Goal: Manage account settings

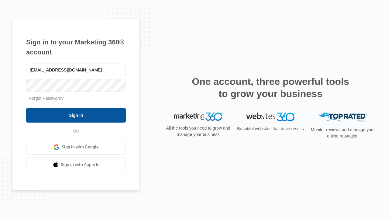
click at [76, 115] on input "Sign In" at bounding box center [76, 115] width 100 height 15
